Goal: Download file/media

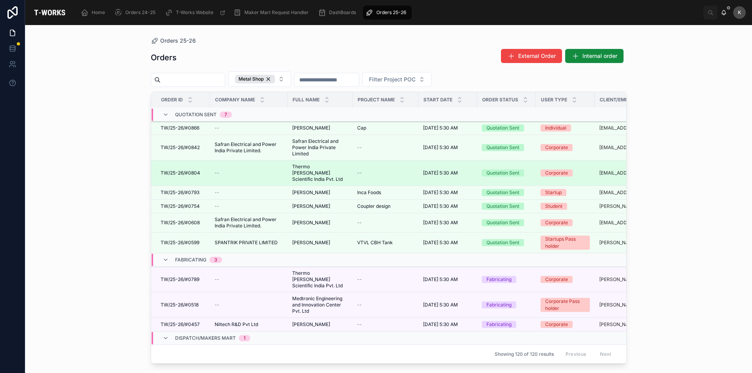
scroll to position [110, 0]
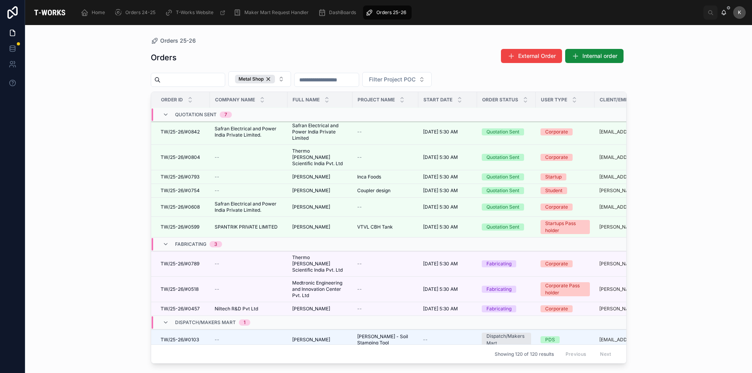
click at [166, 351] on icon at bounding box center [166, 354] width 6 height 6
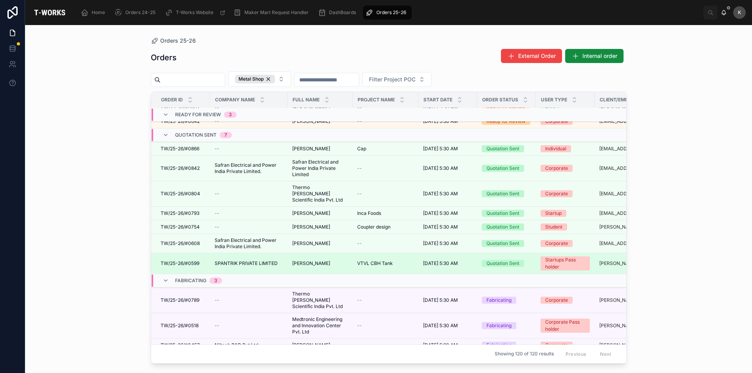
scroll to position [183, 0]
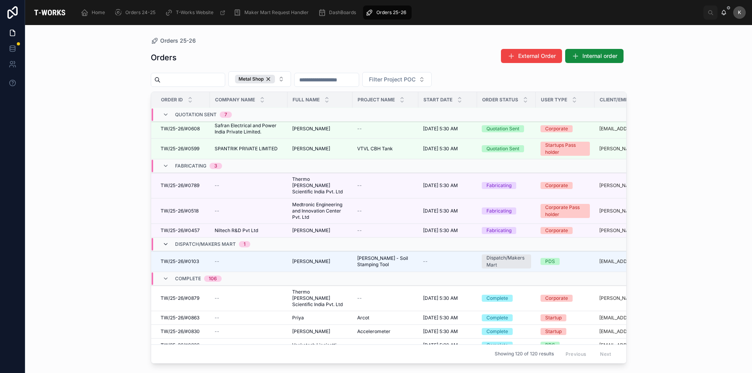
click at [167, 241] on icon at bounding box center [166, 244] width 6 height 6
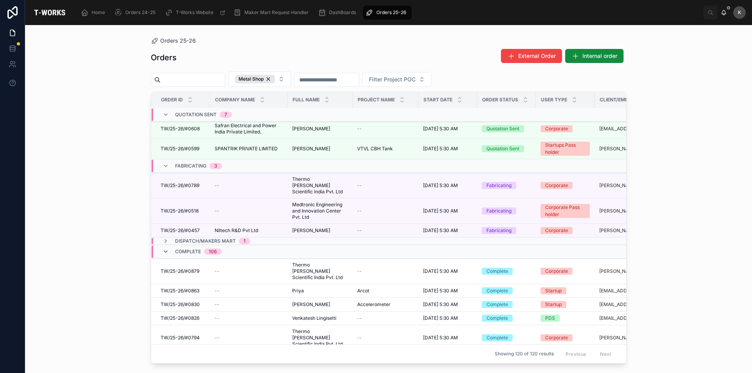
click at [165, 249] on icon at bounding box center [166, 252] width 6 height 6
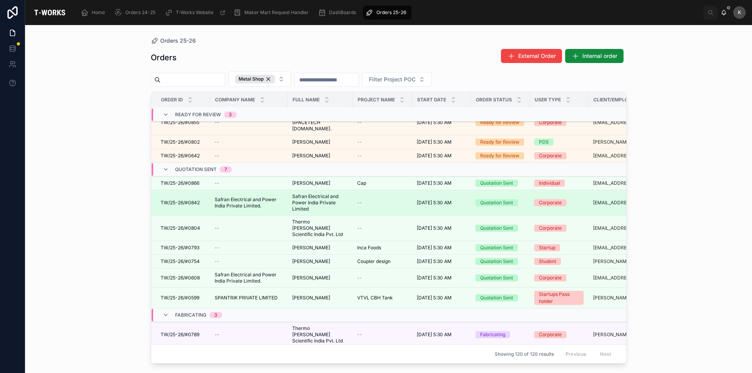
scroll to position [0, 0]
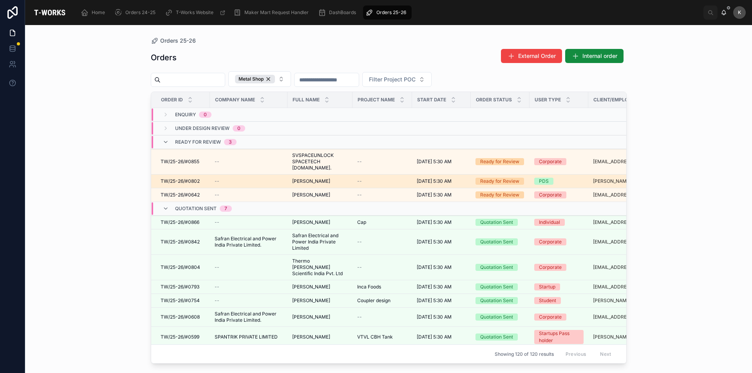
click at [183, 178] on span "TW/25-26/#0802" at bounding box center [180, 181] width 39 height 6
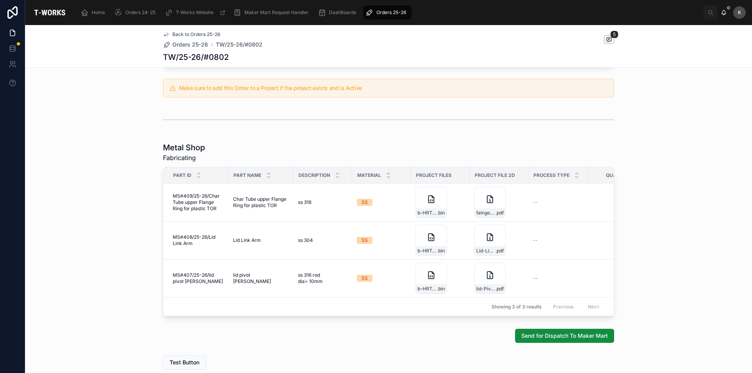
scroll to position [392, 0]
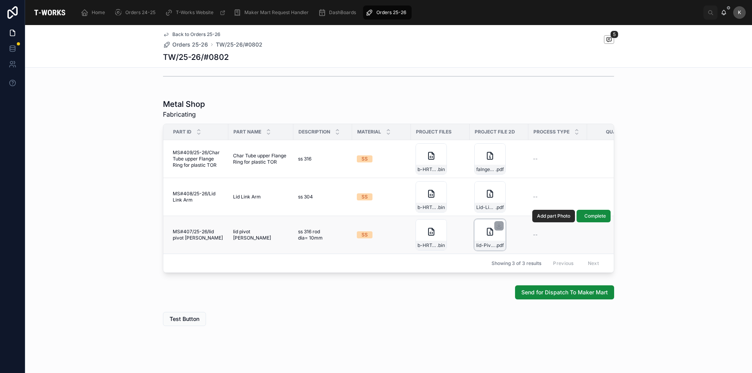
click at [479, 230] on div "lid-Pivot-Rod .pdf" at bounding box center [490, 234] width 31 height 31
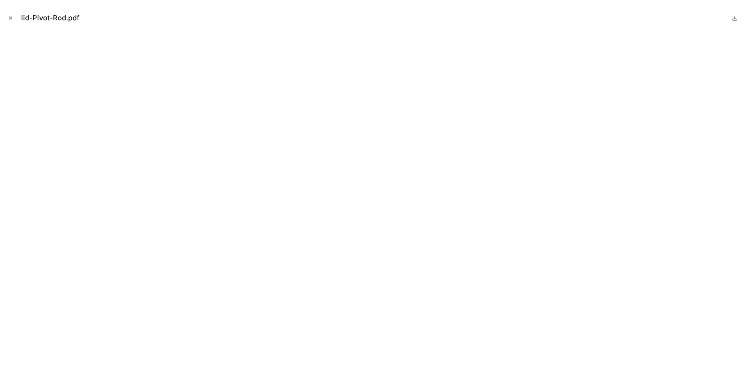
click at [12, 18] on icon "Close modal" at bounding box center [10, 17] width 5 height 5
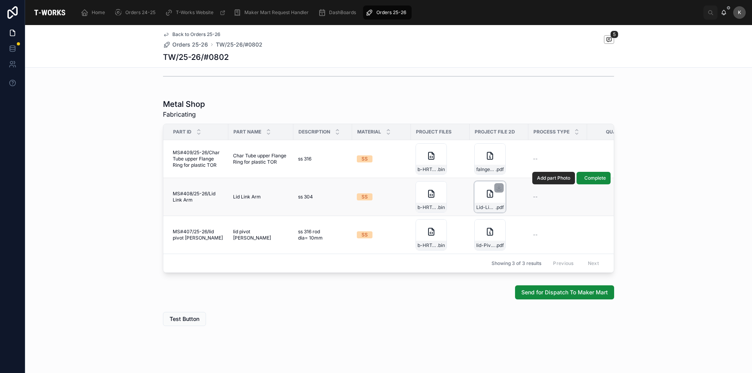
click at [475, 196] on div "Lid-Link-Arm .pdf" at bounding box center [490, 196] width 31 height 31
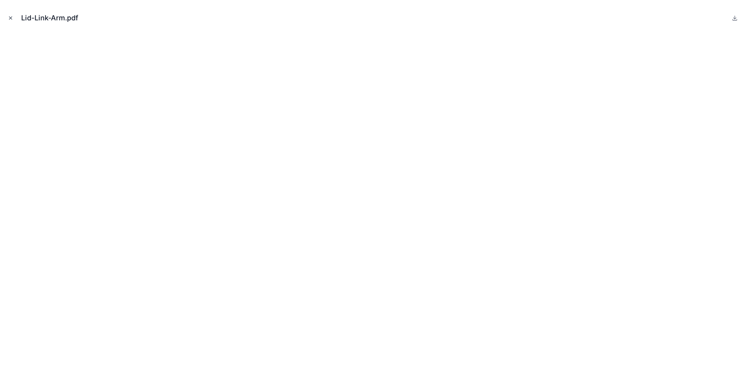
click at [11, 20] on icon "Close modal" at bounding box center [10, 17] width 5 height 5
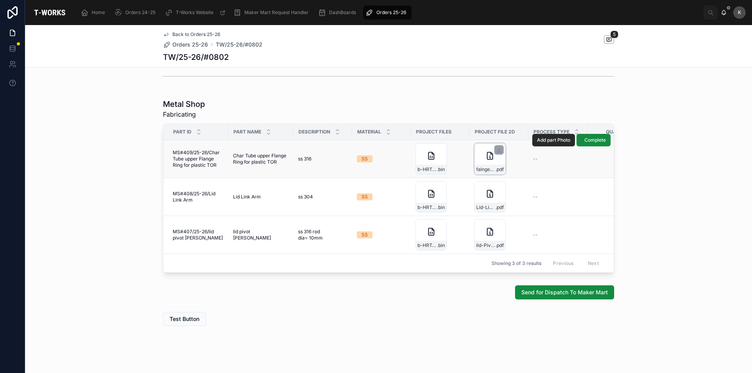
click at [482, 160] on div "falnge-ring-for-plastic-Tor .pdf" at bounding box center [490, 158] width 31 height 31
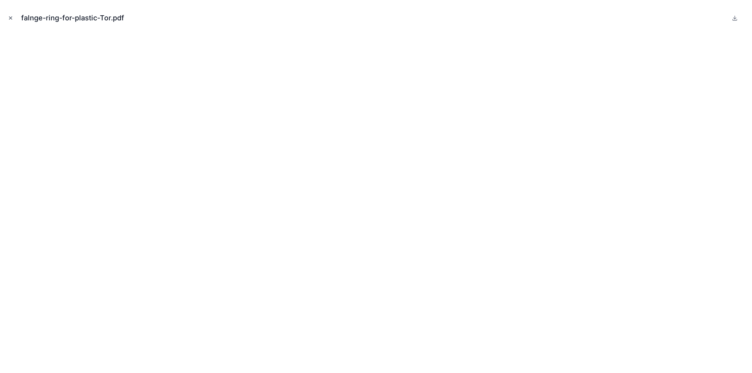
click at [10, 17] on icon "Close modal" at bounding box center [10, 18] width 3 height 3
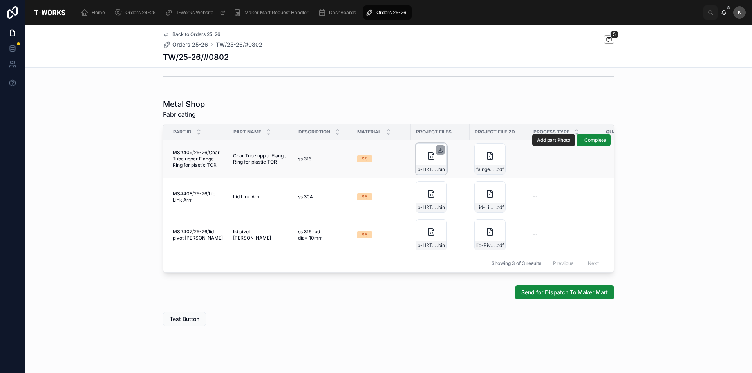
click at [440, 148] on icon at bounding box center [440, 149] width 0 height 3
